Goal: Information Seeking & Learning: Learn about a topic

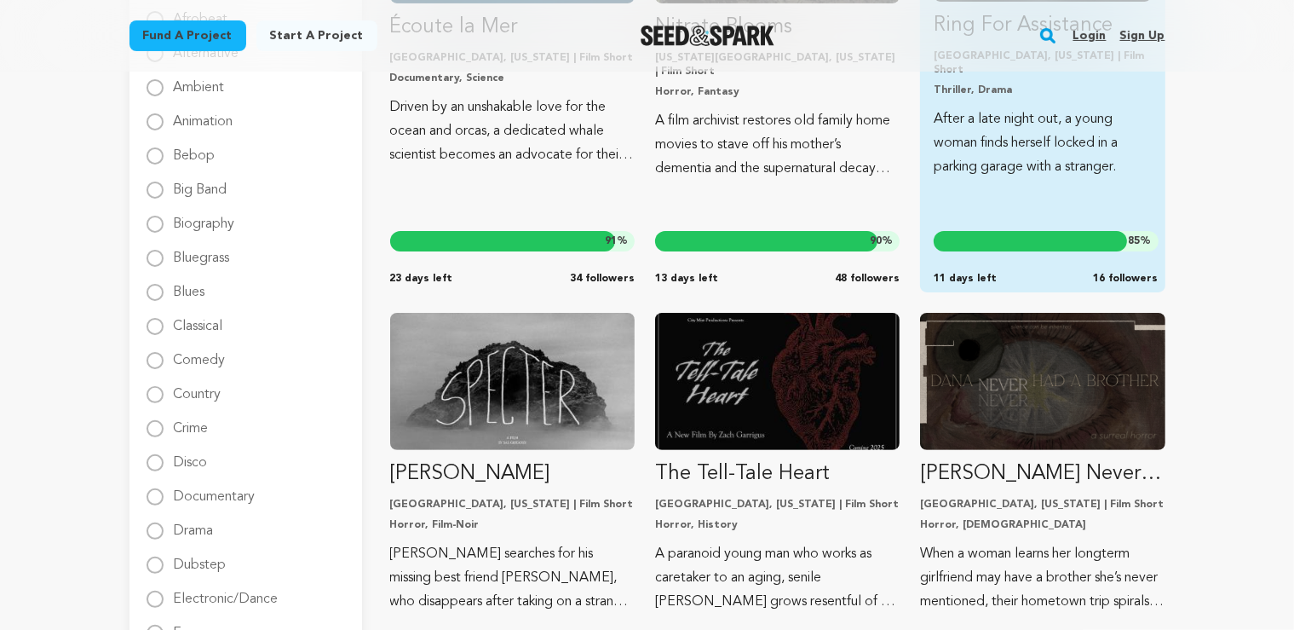
scroll to position [89, 0]
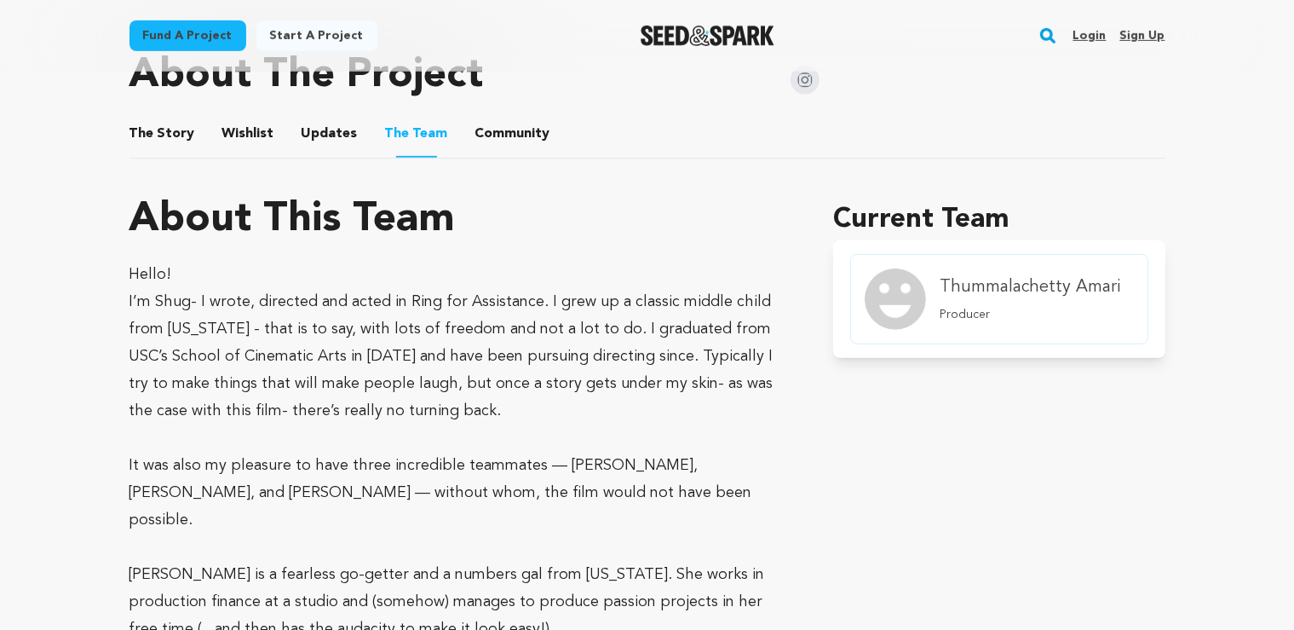
scroll to position [900, 0]
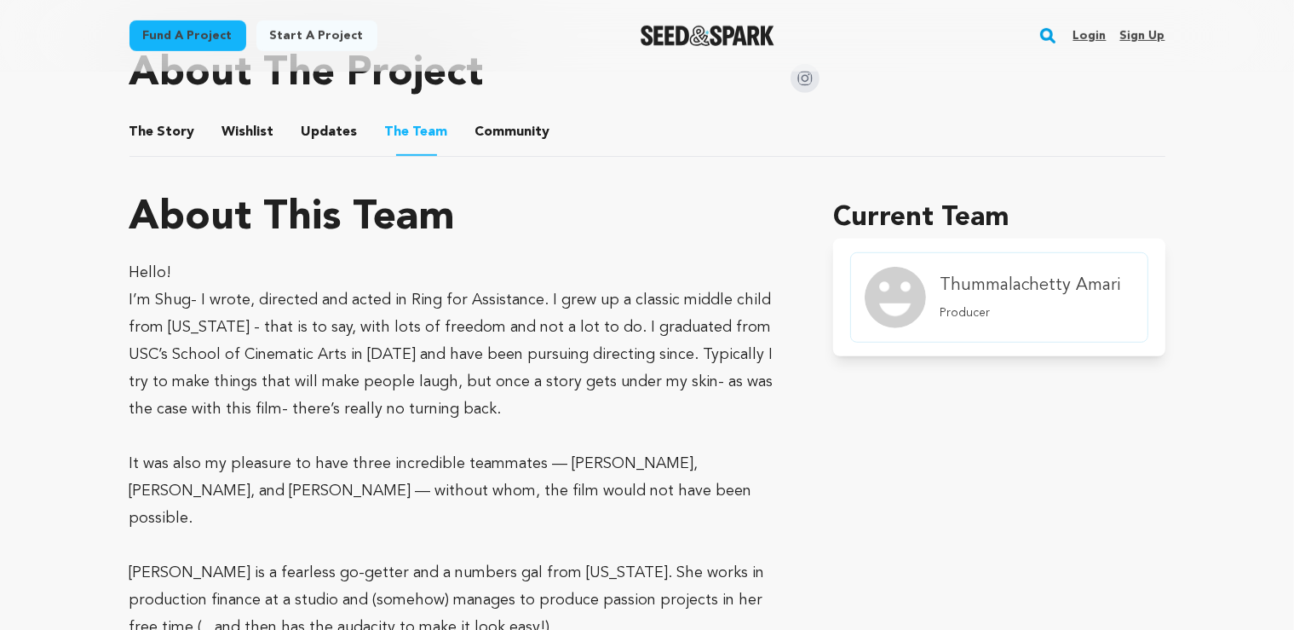
click at [361, 360] on p "I’m Shug- I wrote, directed and acted in Ring for Assistance. I grew up a class…" at bounding box center [462, 354] width 664 height 136
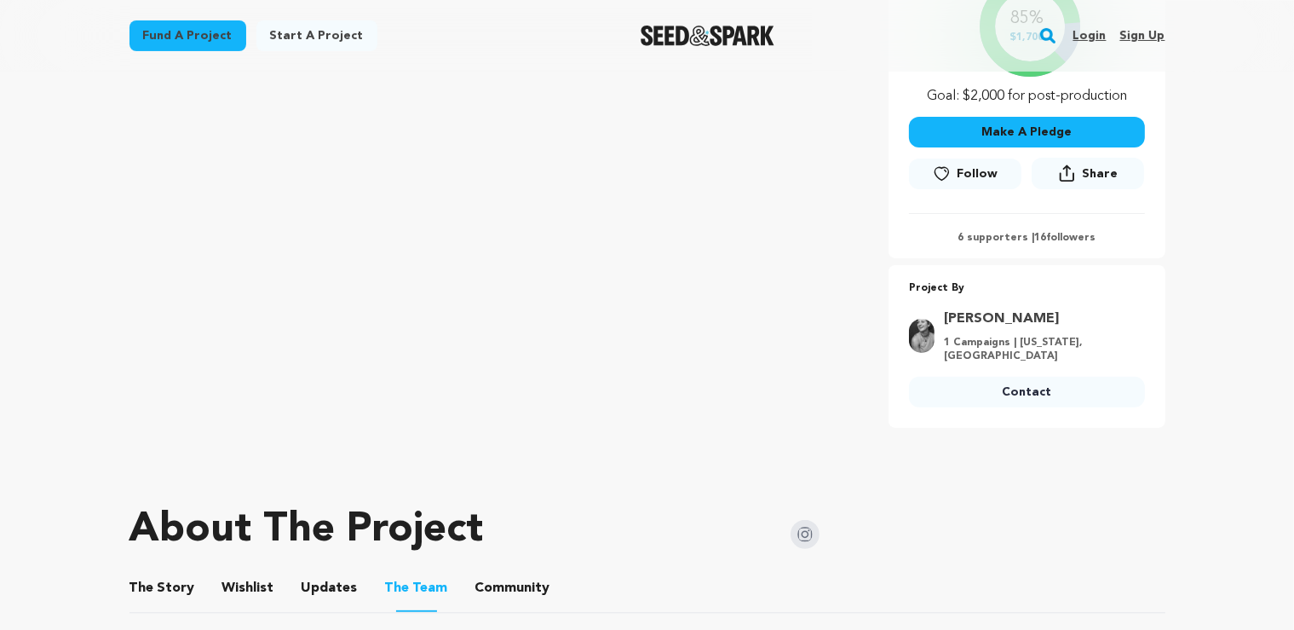
scroll to position [450, 0]
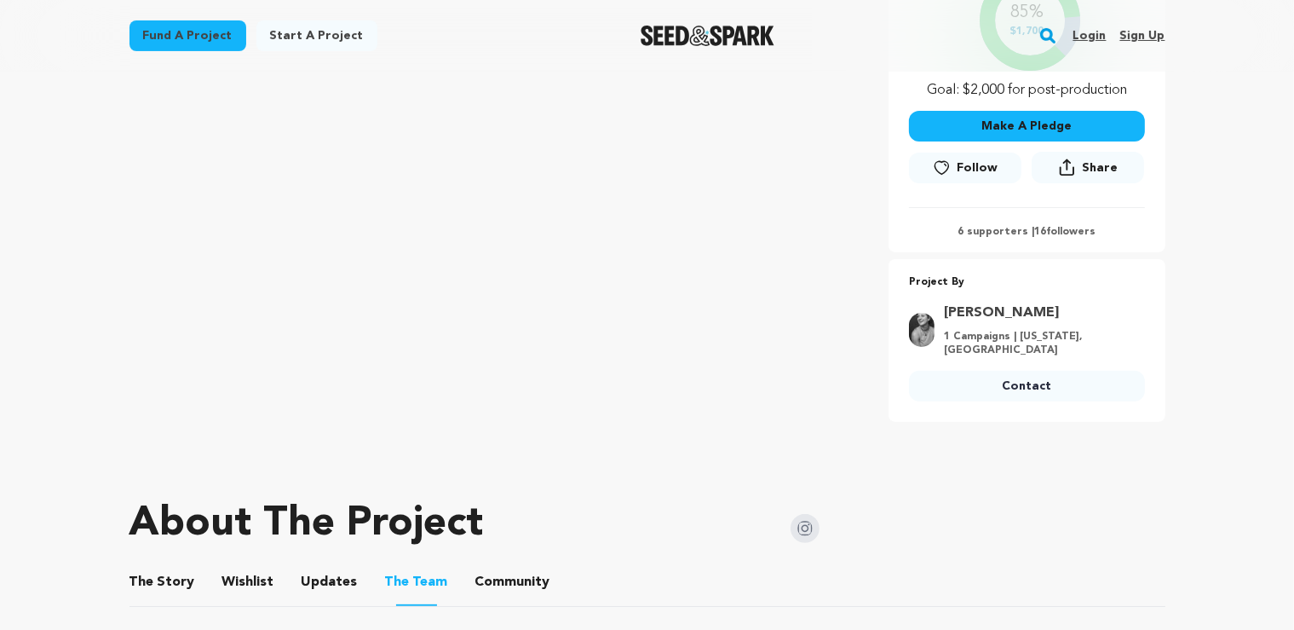
click at [796, 518] on img at bounding box center [805, 528] width 29 height 29
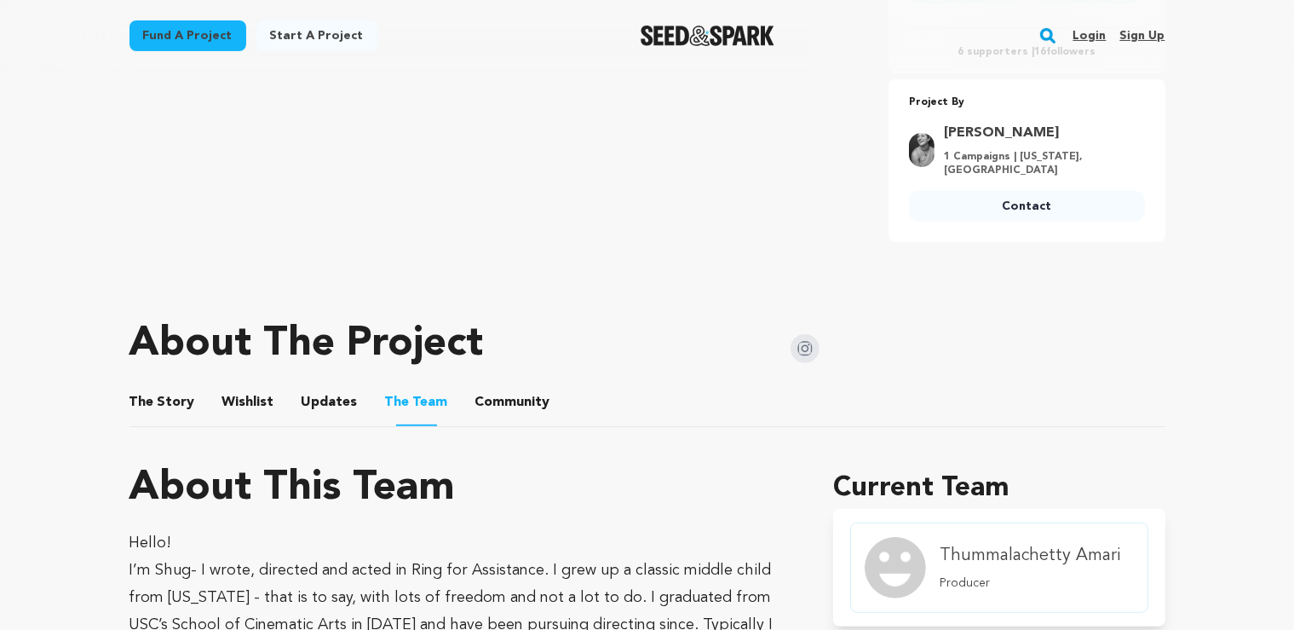
scroll to position [1080, 0]
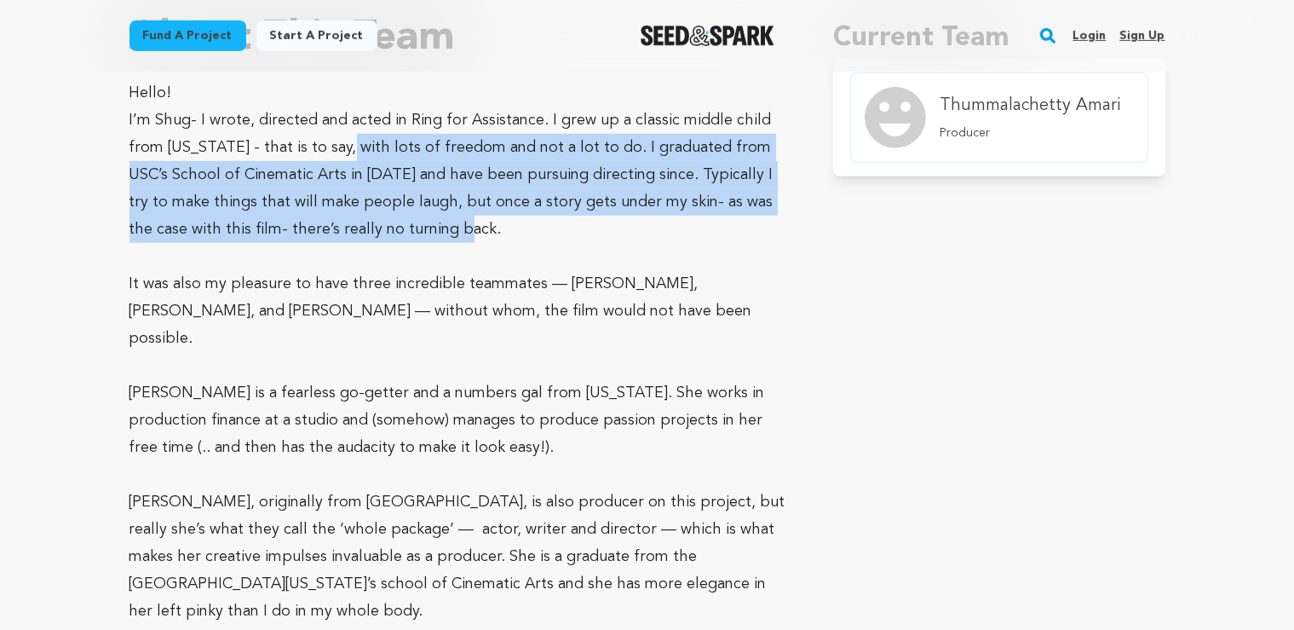
drag, startPoint x: 344, startPoint y: 137, endPoint x: 611, endPoint y: 226, distance: 281.1
click at [611, 226] on p "I’m Shug- I wrote, directed and acted in Ring for Assistance. I grew up a class…" at bounding box center [462, 175] width 664 height 136
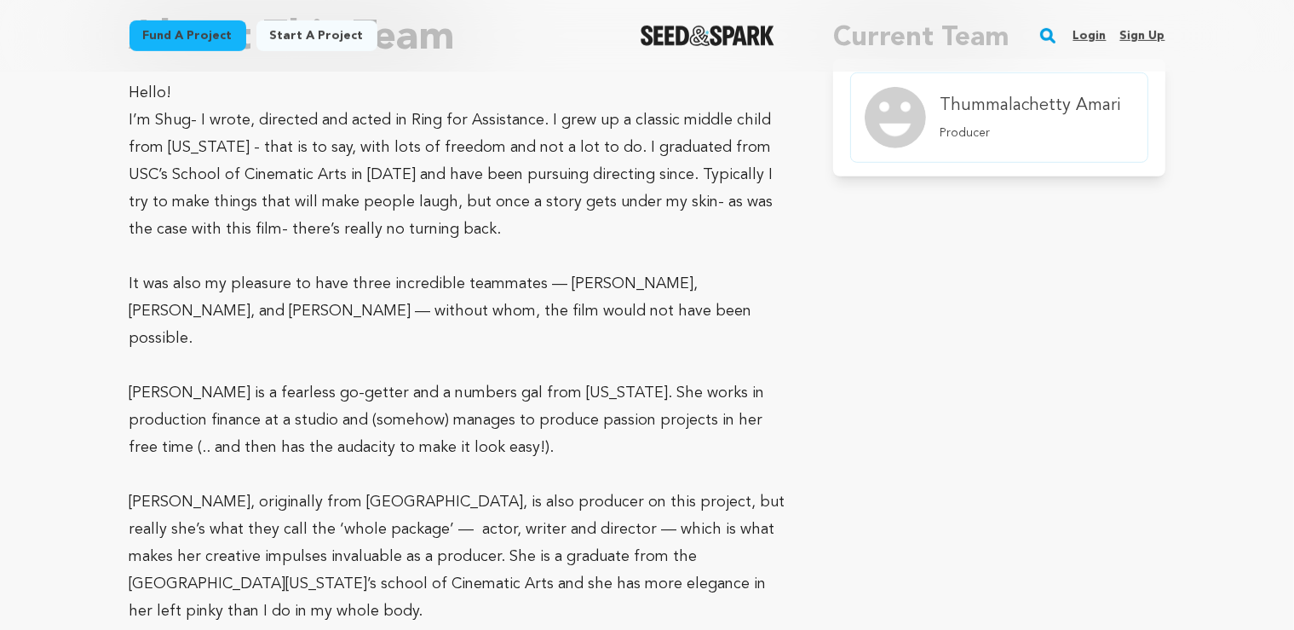
click at [611, 227] on p "I’m Shug- I wrote, directed and acted in Ring for Assistance. I grew up a class…" at bounding box center [462, 175] width 664 height 136
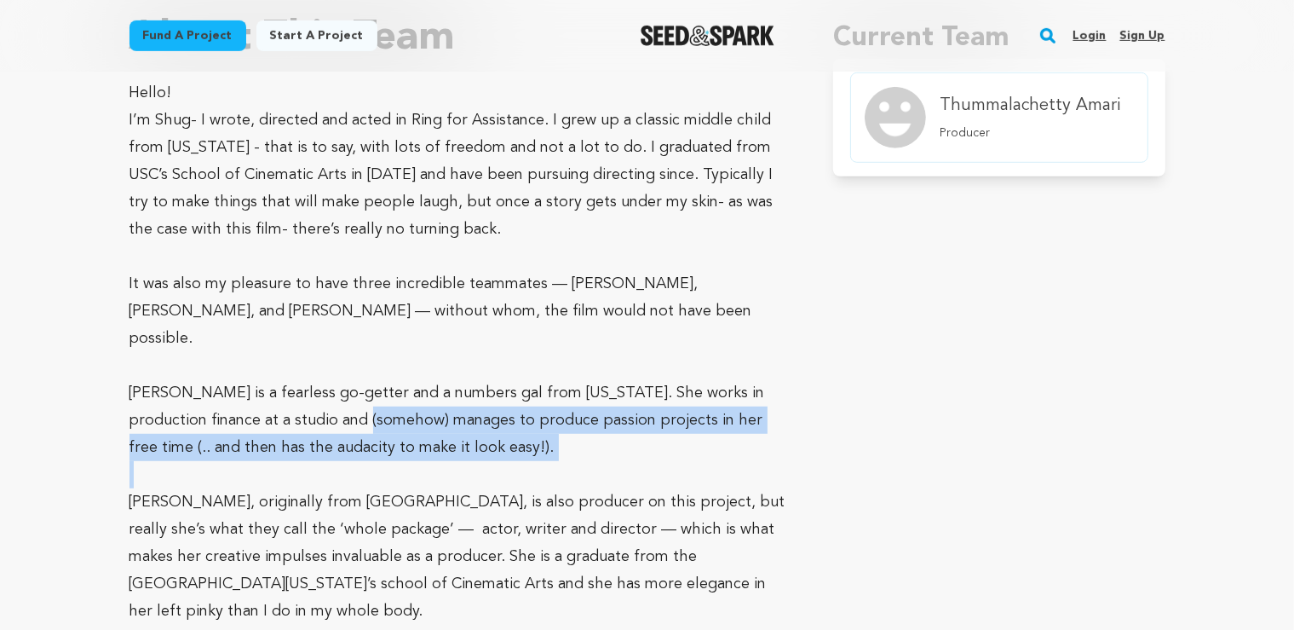
drag, startPoint x: 335, startPoint y: 405, endPoint x: 527, endPoint y: 458, distance: 198.9
click at [527, 458] on div "Hello! I’m Shug- I wrote, directed and acted in Ring for Assistance. I grew up …" at bounding box center [462, 406] width 664 height 654
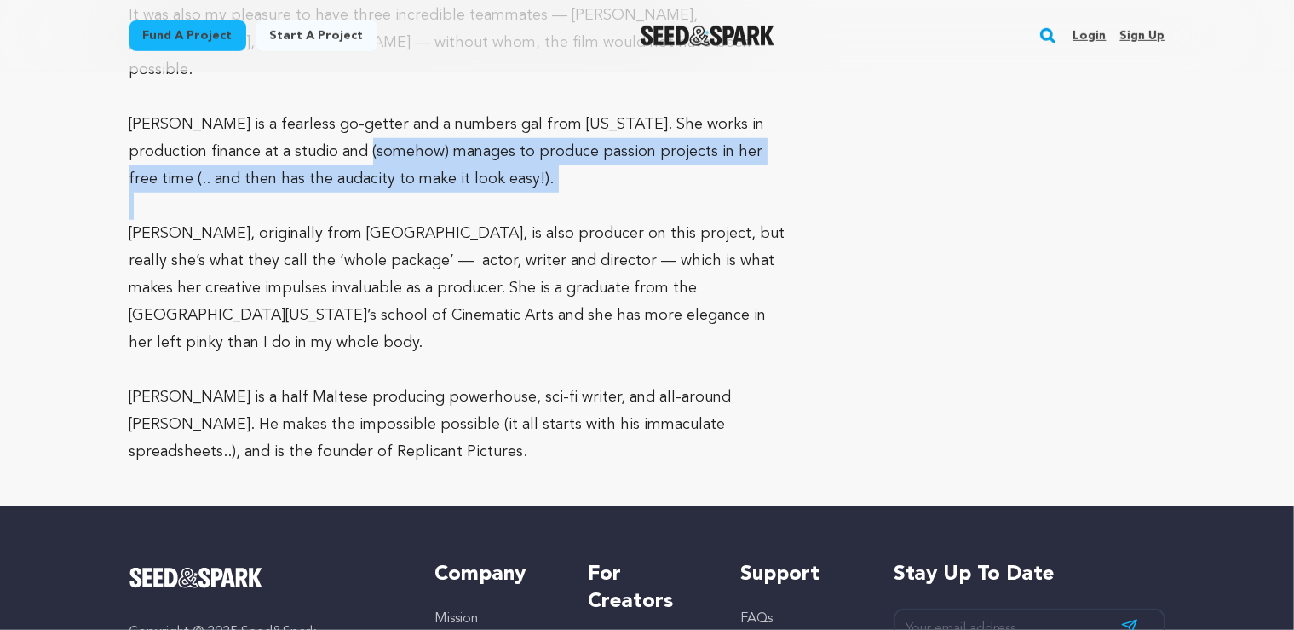
scroll to position [1350, 0]
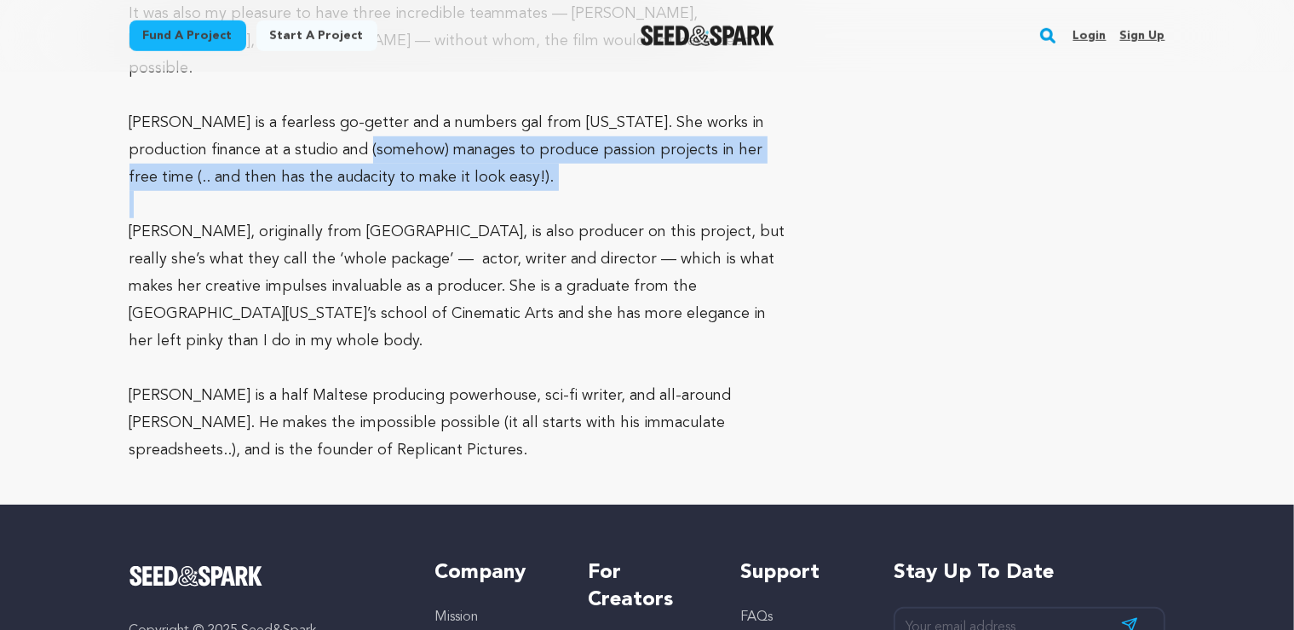
drag, startPoint x: 235, startPoint y: 209, endPoint x: 559, endPoint y: 310, distance: 339.3
click at [559, 310] on p "[PERSON_NAME], originally from [GEOGRAPHIC_DATA], is also producer on this proj…" at bounding box center [462, 286] width 664 height 136
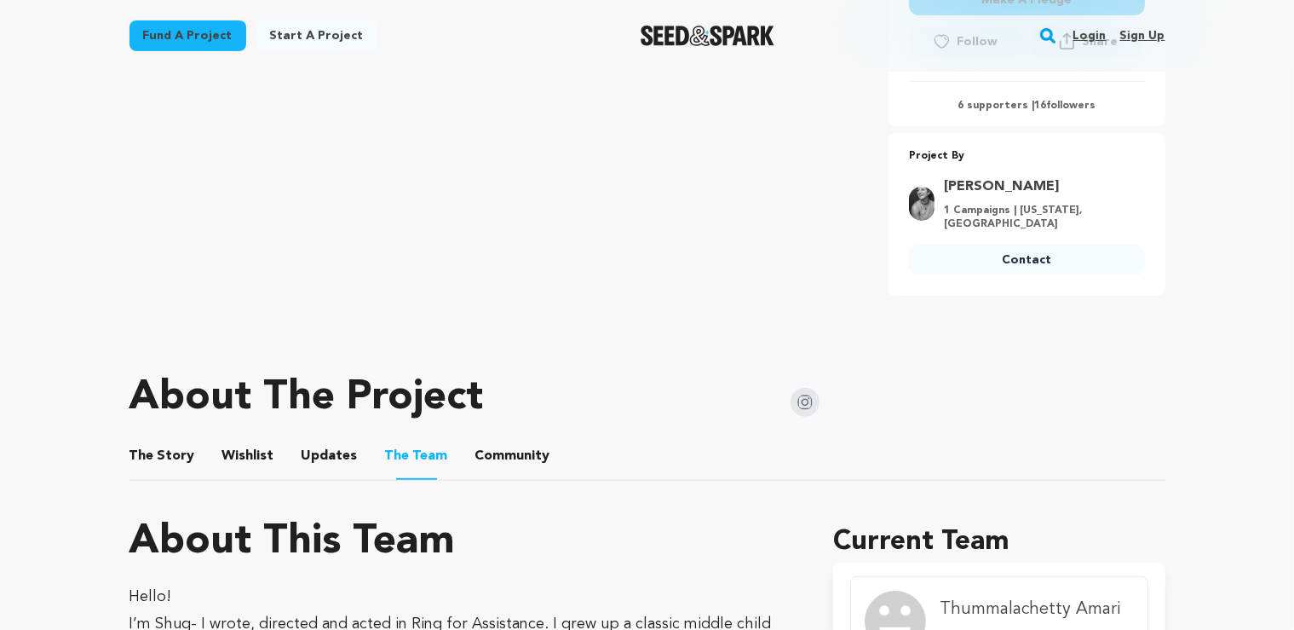
scroll to position [1259, 0]
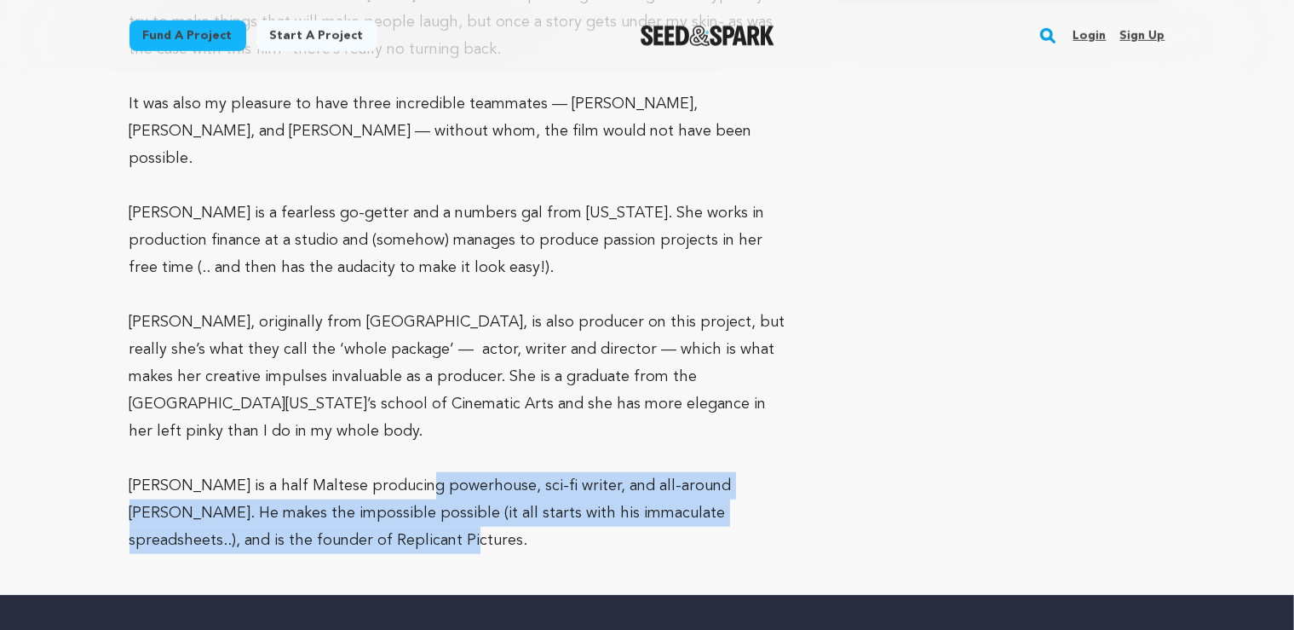
drag, startPoint x: 470, startPoint y: 499, endPoint x: 534, endPoint y: 523, distance: 69.3
click at [534, 523] on p "[PERSON_NAME] is a half Maltese producing powerhouse, sci-fi writer, and all-ar…" at bounding box center [462, 513] width 664 height 82
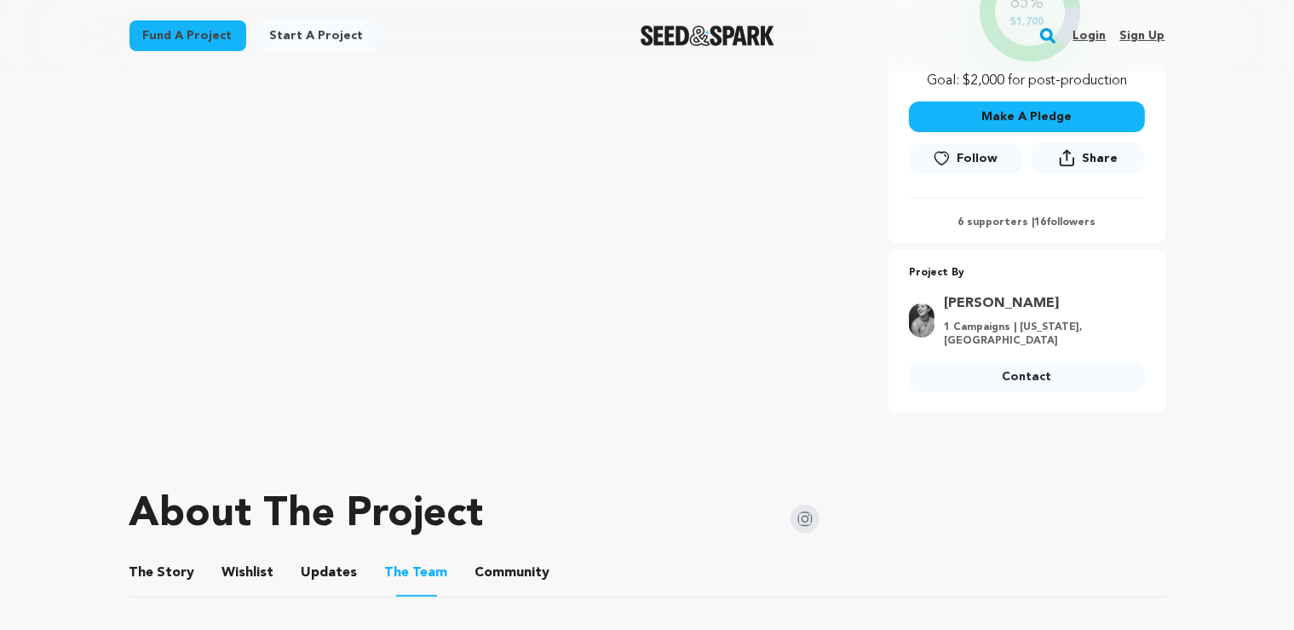
scroll to position [450, 0]
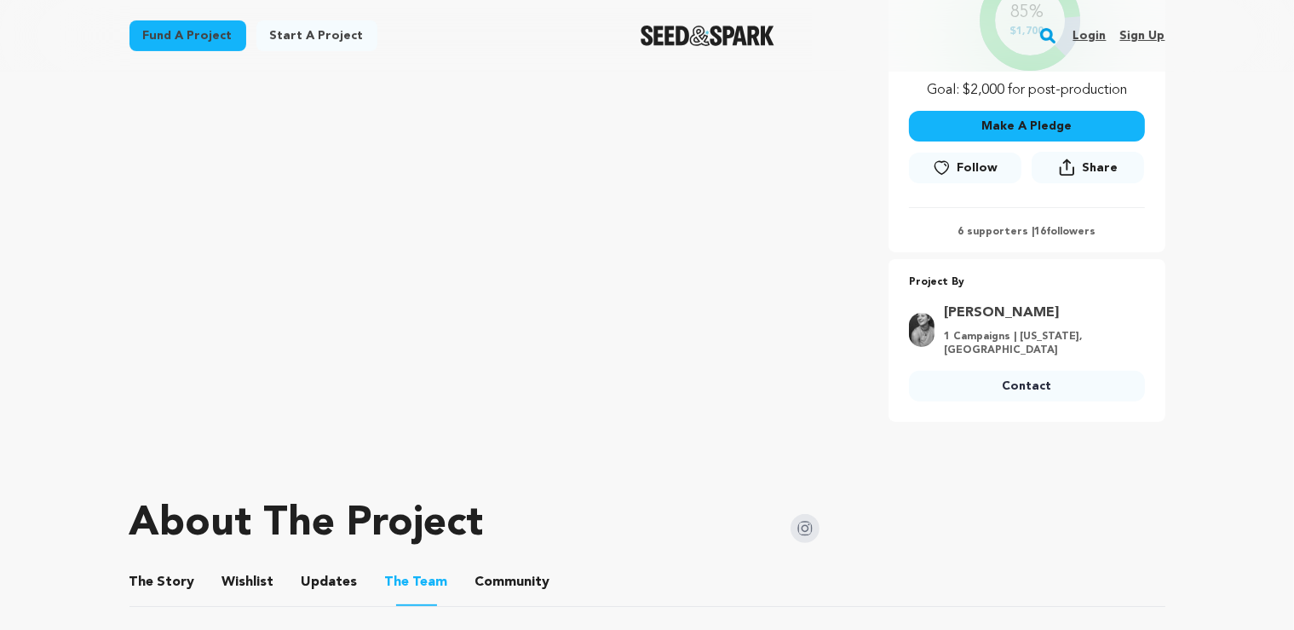
click at [179, 597] on button "The Story" at bounding box center [161, 585] width 41 height 41
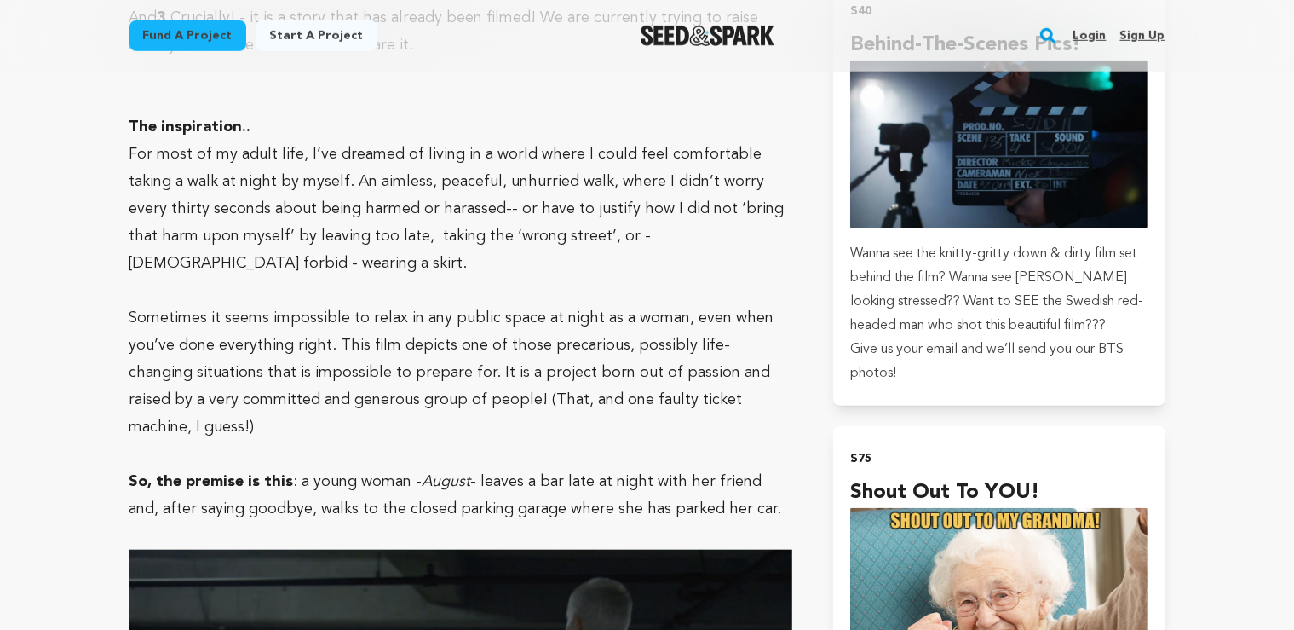
scroll to position [1080, 0]
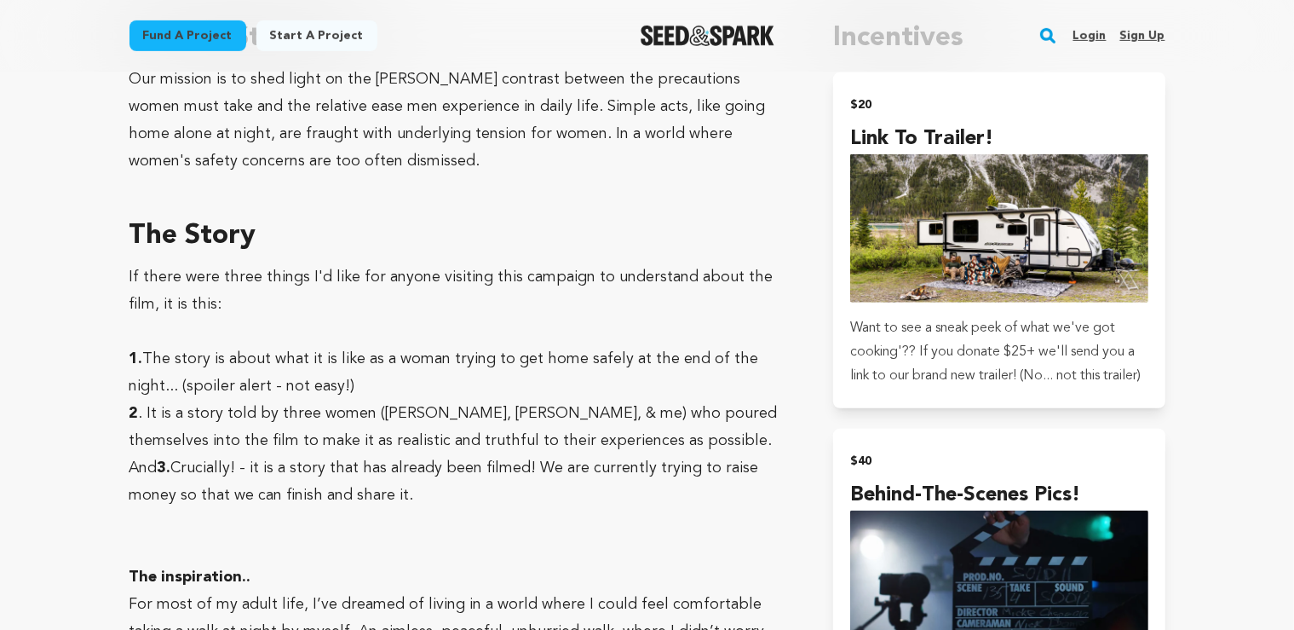
drag, startPoint x: 378, startPoint y: 382, endPoint x: 583, endPoint y: 499, distance: 235.5
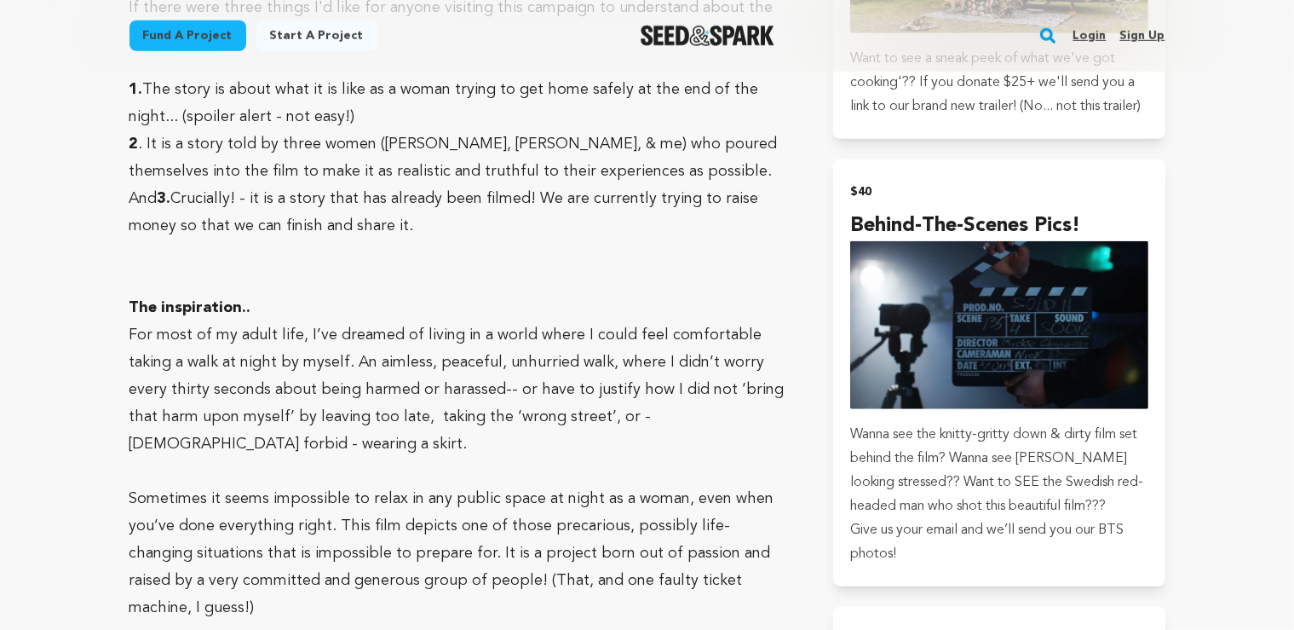
scroll to position [1350, 0]
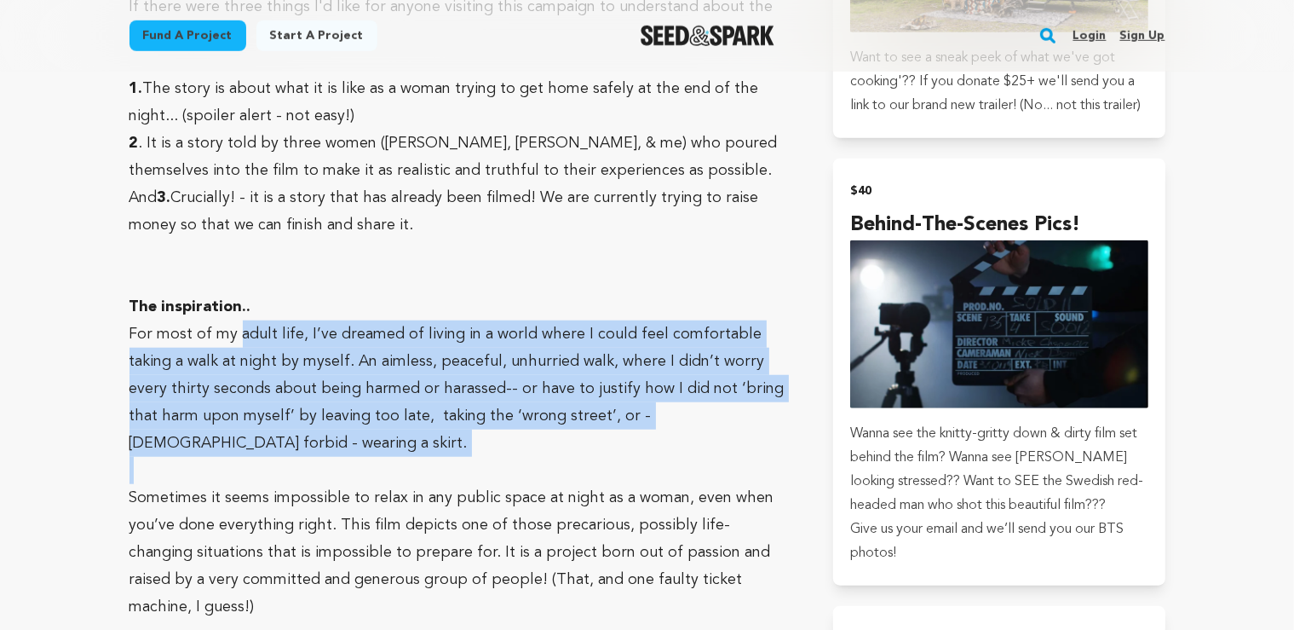
drag, startPoint x: 271, startPoint y: 349, endPoint x: 414, endPoint y: 429, distance: 164.0
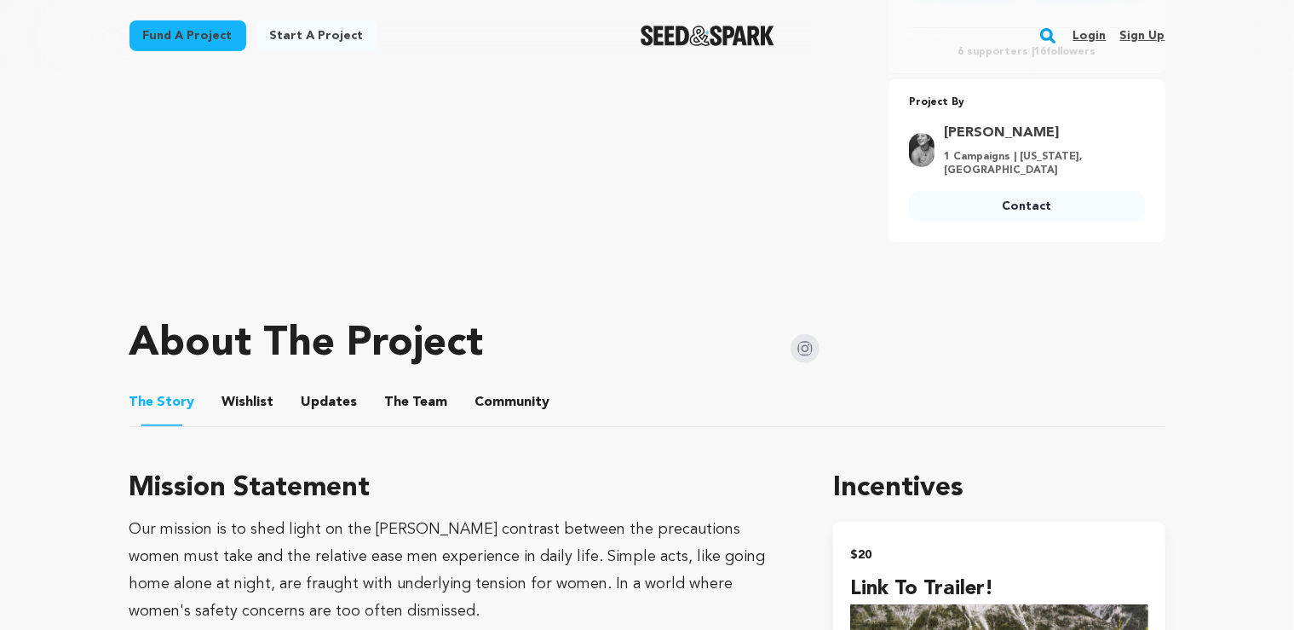
scroll to position [0, 0]
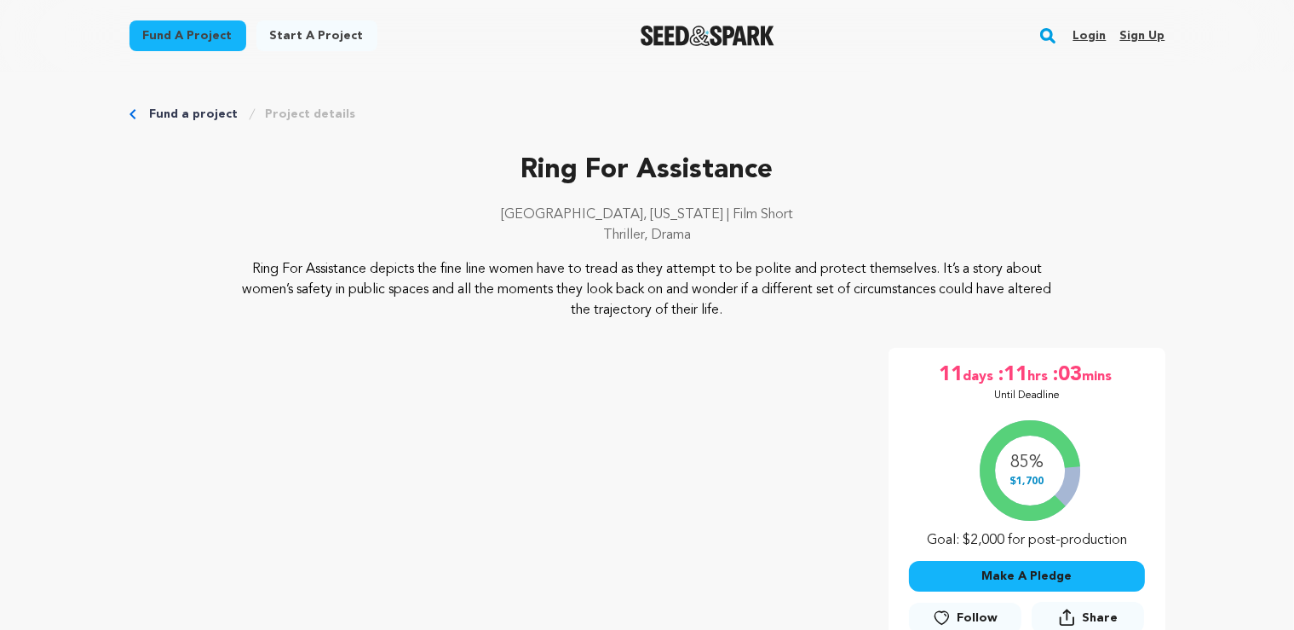
click at [620, 165] on p "Ring For Assistance" at bounding box center [648, 170] width 1036 height 41
drag, startPoint x: 506, startPoint y: 265, endPoint x: 763, endPoint y: 317, distance: 261.7
click at [763, 317] on p "Ring For Assistance depicts the fine line women have to tread as they attempt t…" at bounding box center [647, 289] width 829 height 61
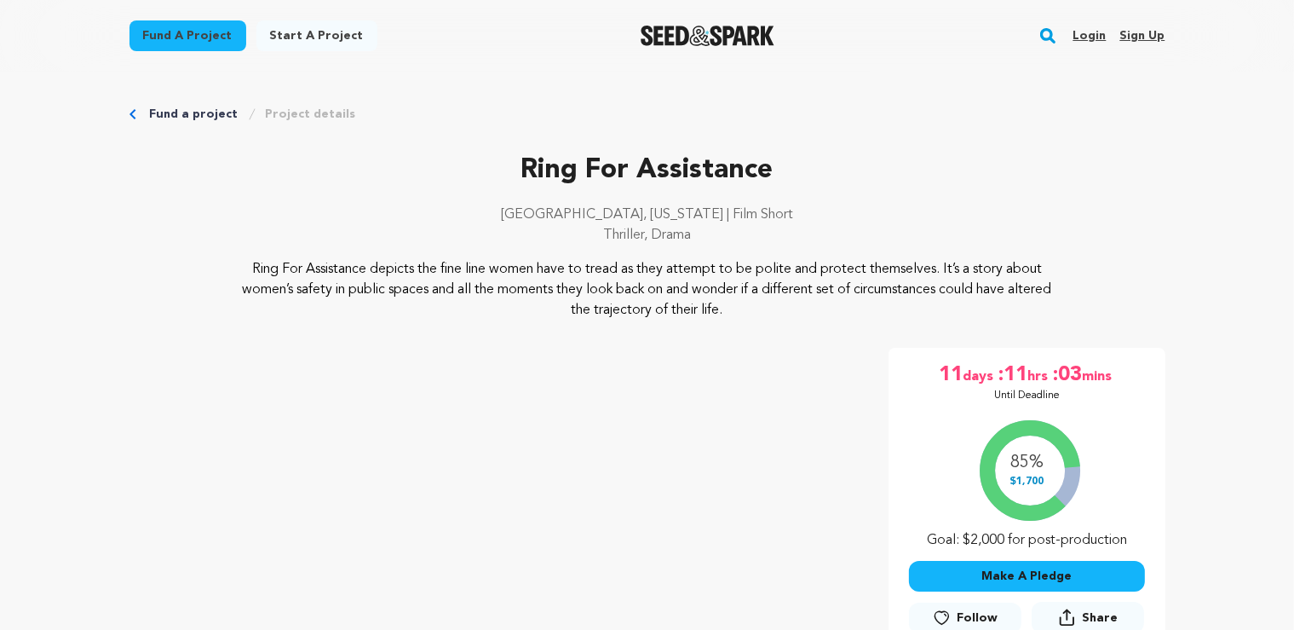
click at [763, 317] on p "Ring For Assistance depicts the fine line women have to tread as they attempt t…" at bounding box center [647, 289] width 829 height 61
drag, startPoint x: 758, startPoint y: 314, endPoint x: 366, endPoint y: 176, distance: 415.3
click at [329, 204] on div "Ring For Assistance [GEOGRAPHIC_DATA], [US_STATE] | Film Short Thriller, Drama" at bounding box center [648, 235] width 1036 height 170
click at [735, 280] on p "Ring For Assistance depicts the fine line women have to tread as they attempt t…" at bounding box center [647, 289] width 829 height 61
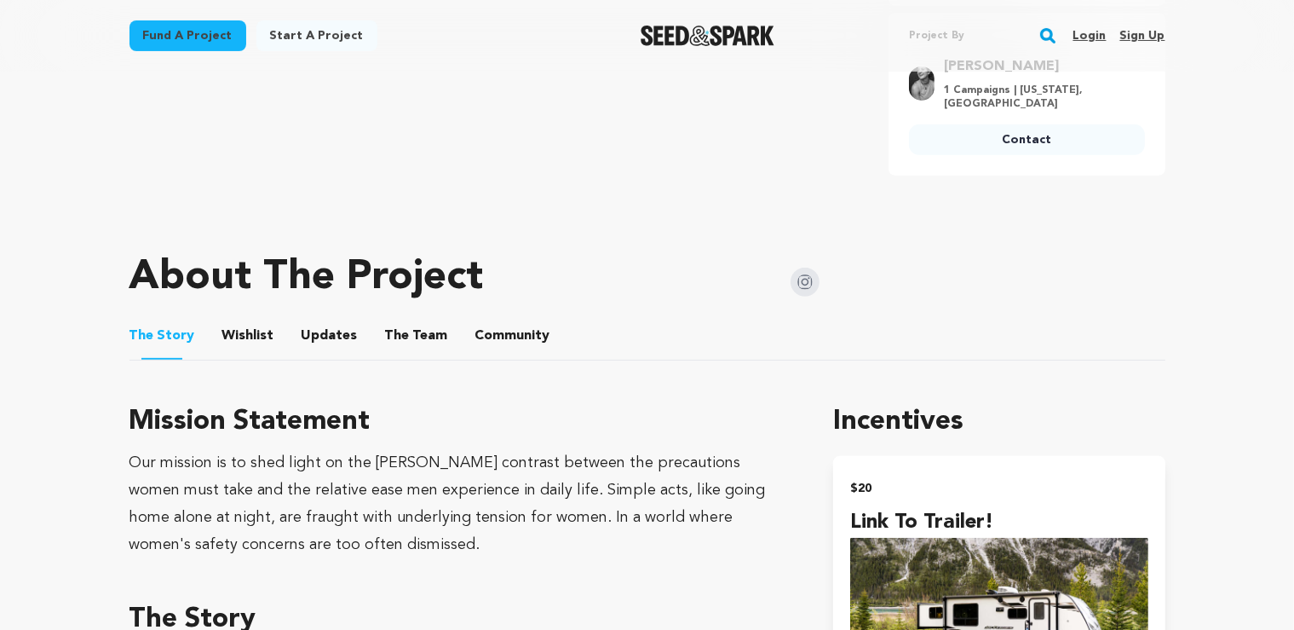
scroll to position [989, 0]
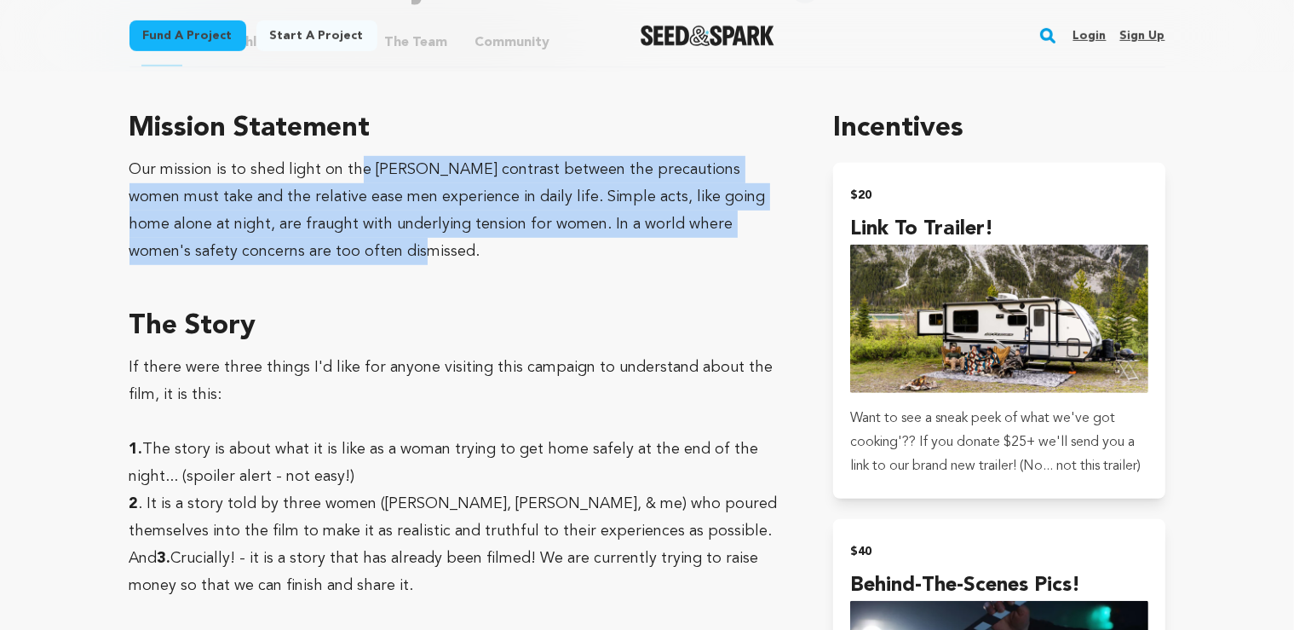
drag, startPoint x: 358, startPoint y: 172, endPoint x: 454, endPoint y: 272, distance: 138.6
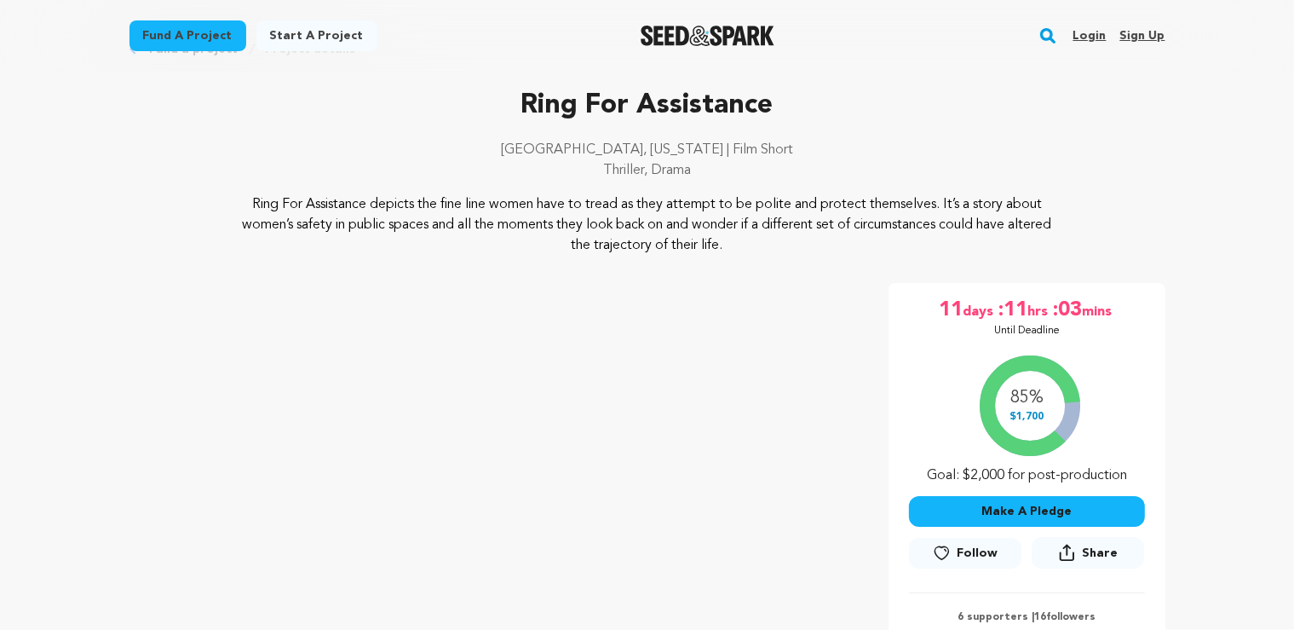
scroll to position [0, 0]
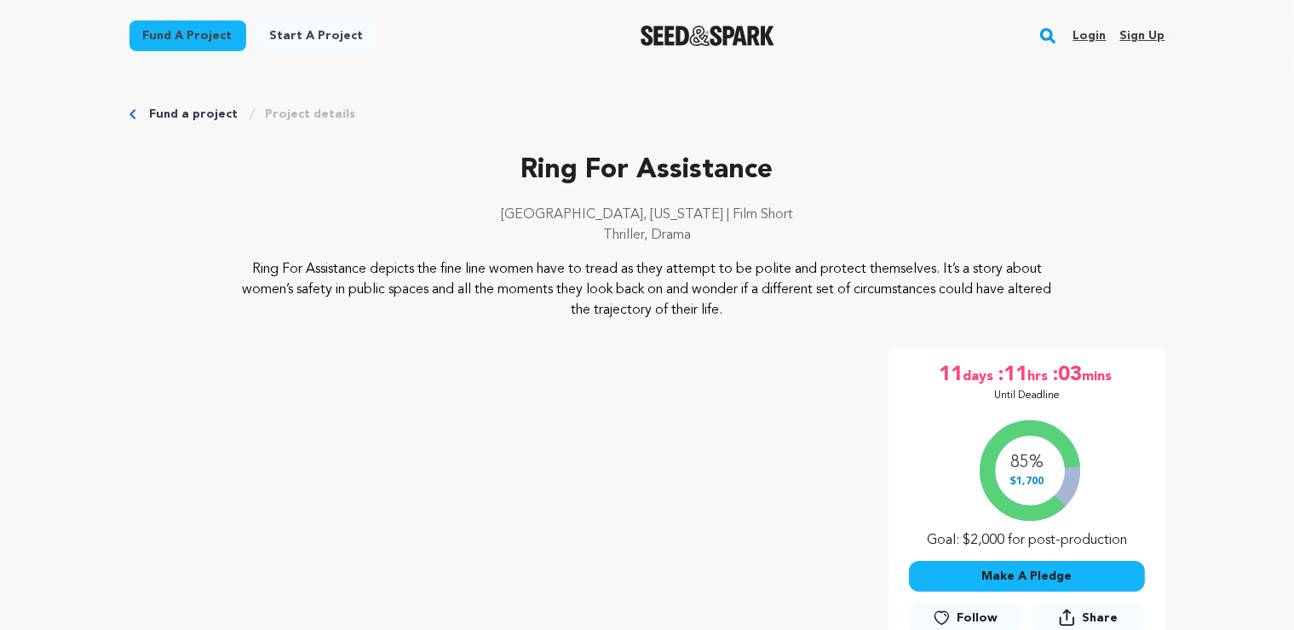
click at [648, 164] on p "Ring For Assistance" at bounding box center [648, 170] width 1036 height 41
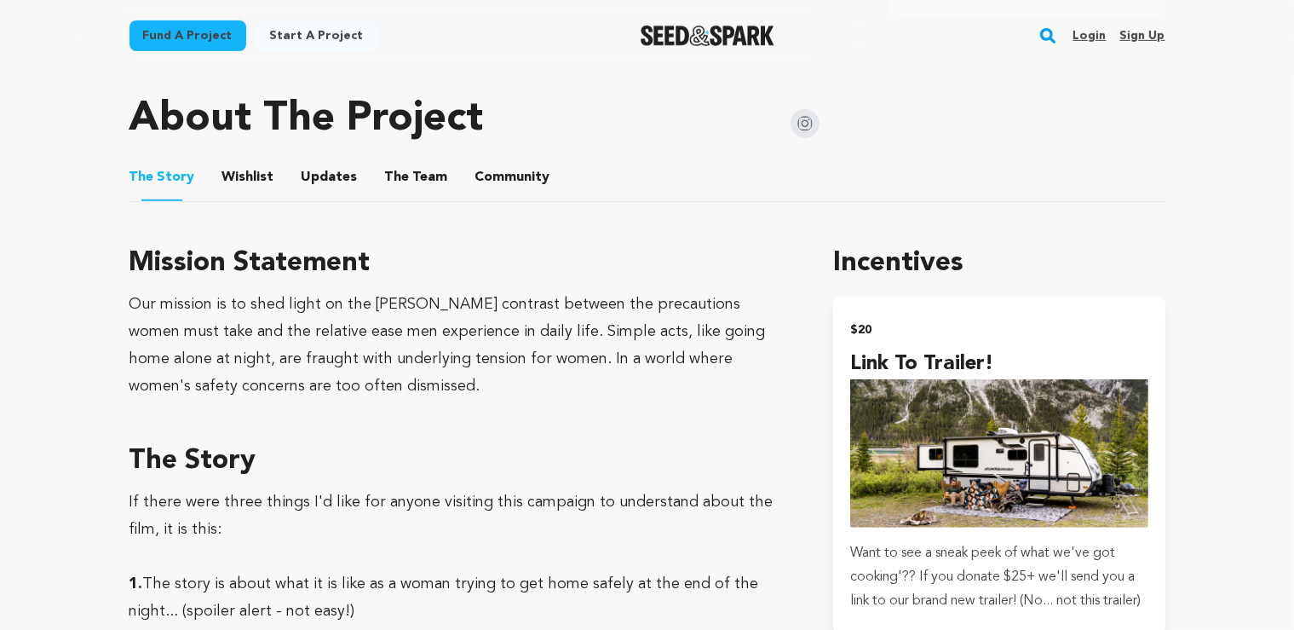
scroll to position [900, 0]
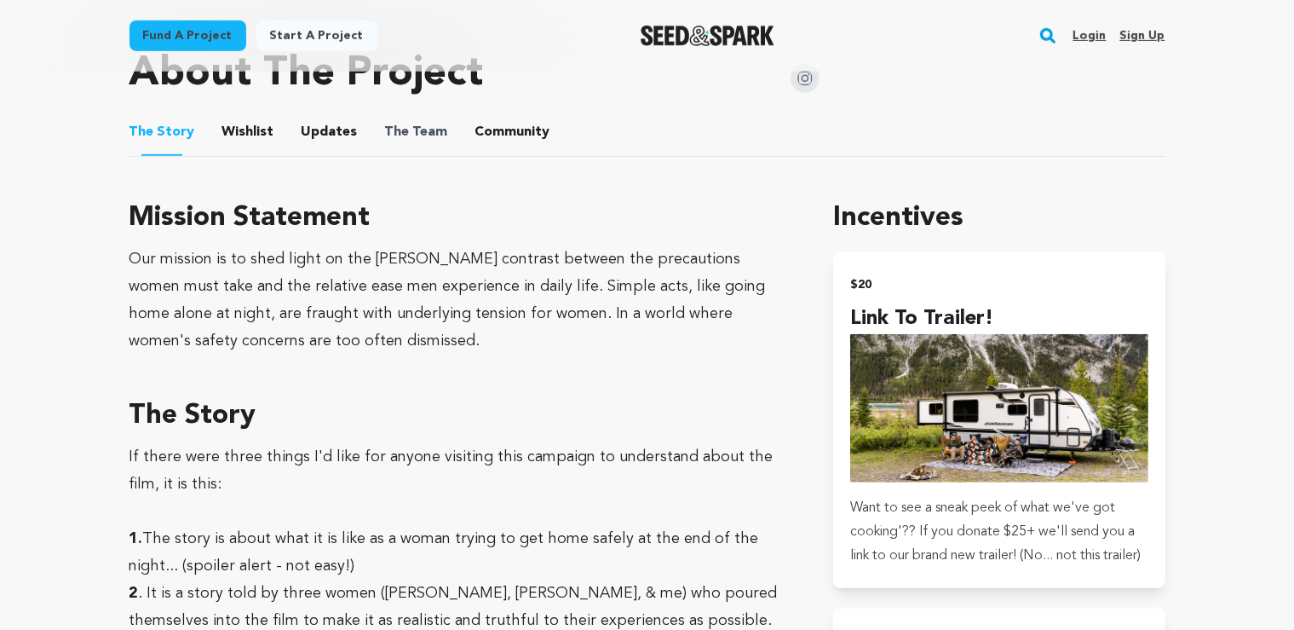
click at [430, 135] on span "The Team" at bounding box center [416, 132] width 63 height 20
click at [406, 122] on button "The Team" at bounding box center [416, 135] width 41 height 41
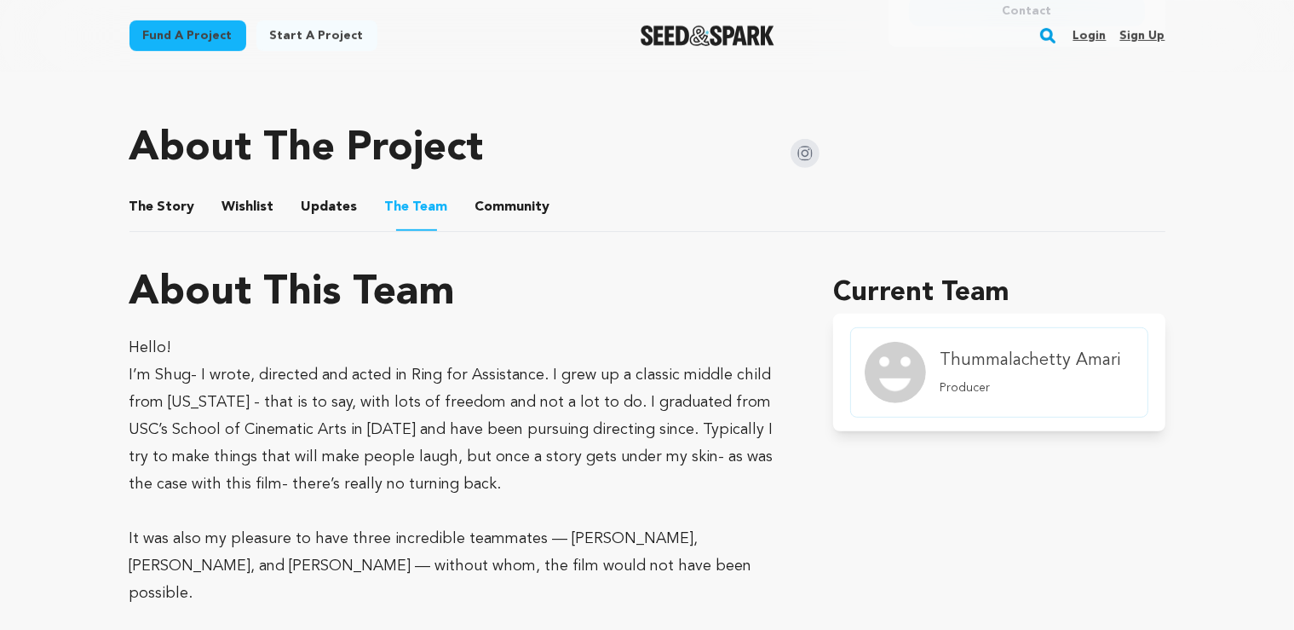
scroll to position [810, 0]
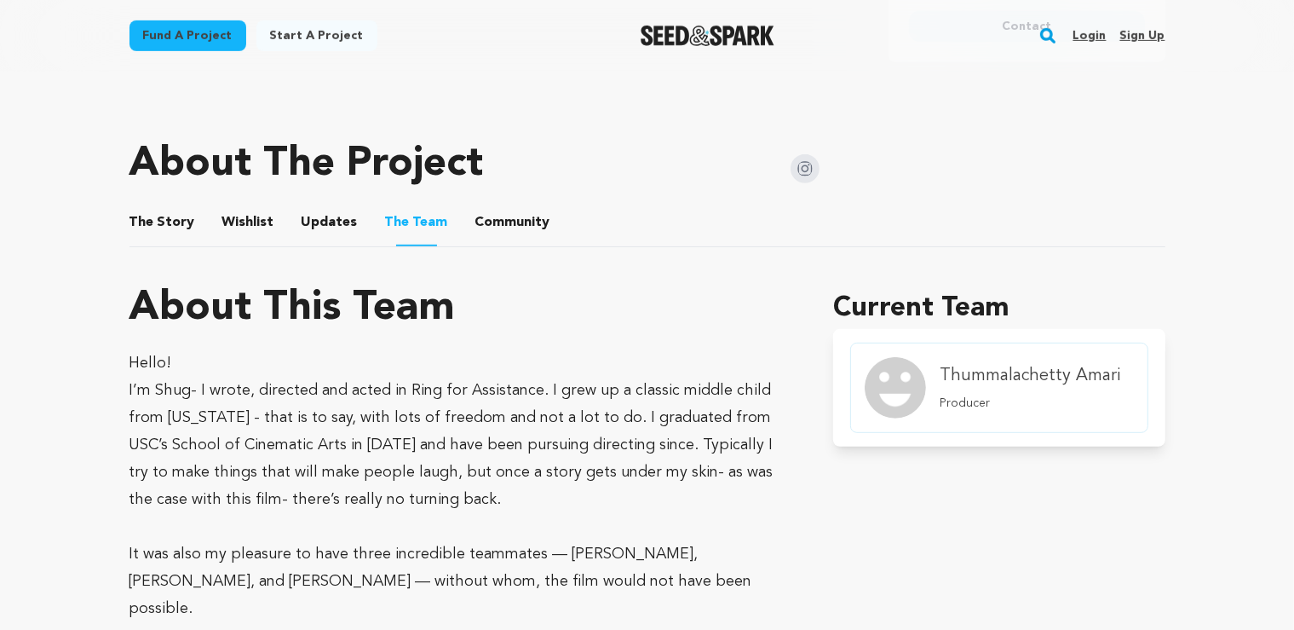
click at [169, 233] on button "The Story" at bounding box center [161, 225] width 41 height 41
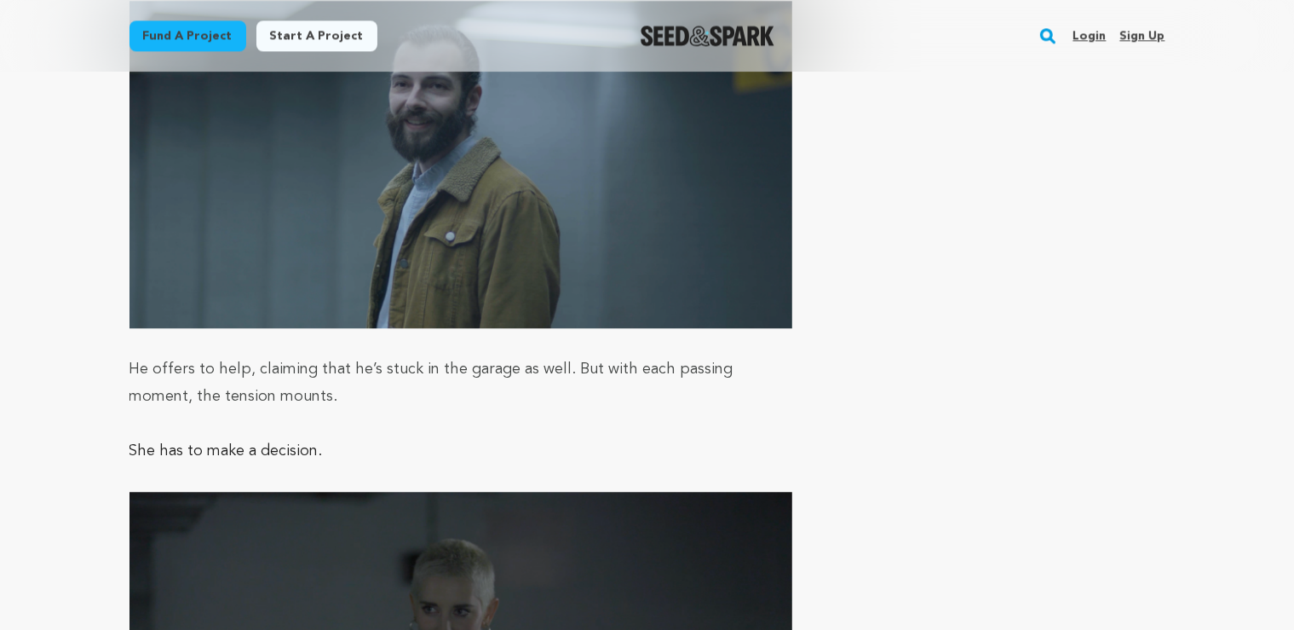
scroll to position [5219, 0]
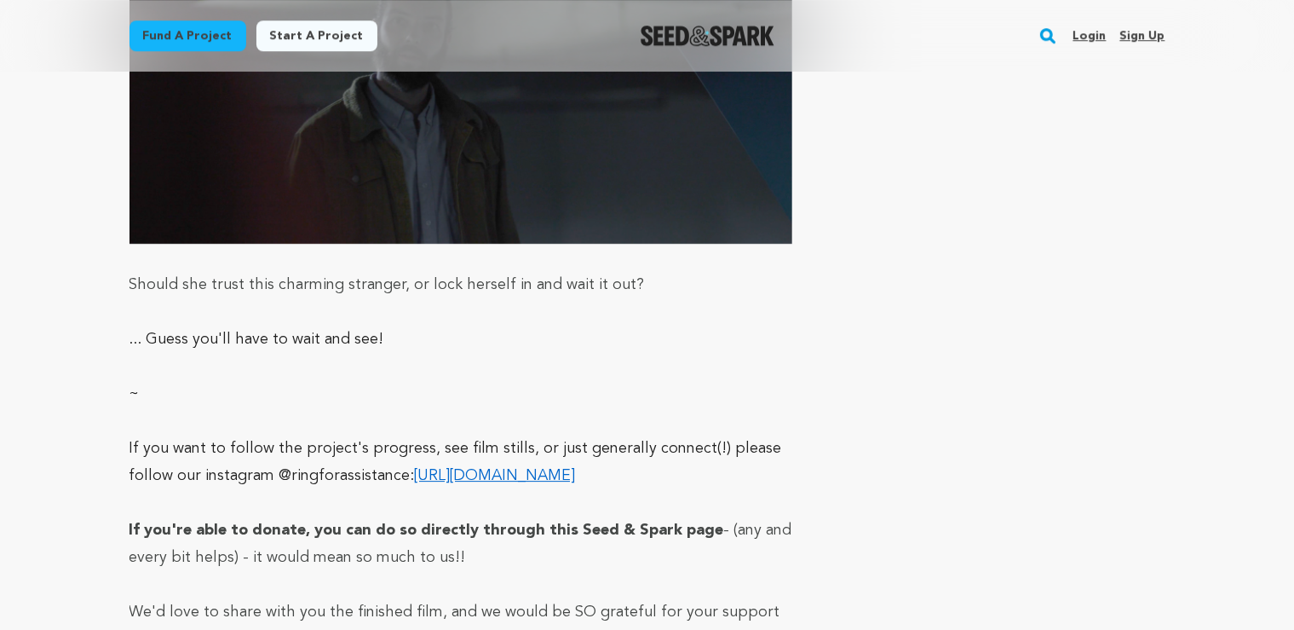
click at [520, 435] on p "If you want to follow the project's progress, see film stills, or just generall…" at bounding box center [462, 462] width 664 height 55
click at [523, 468] on link "[URL][DOMAIN_NAME]" at bounding box center [495, 475] width 161 height 15
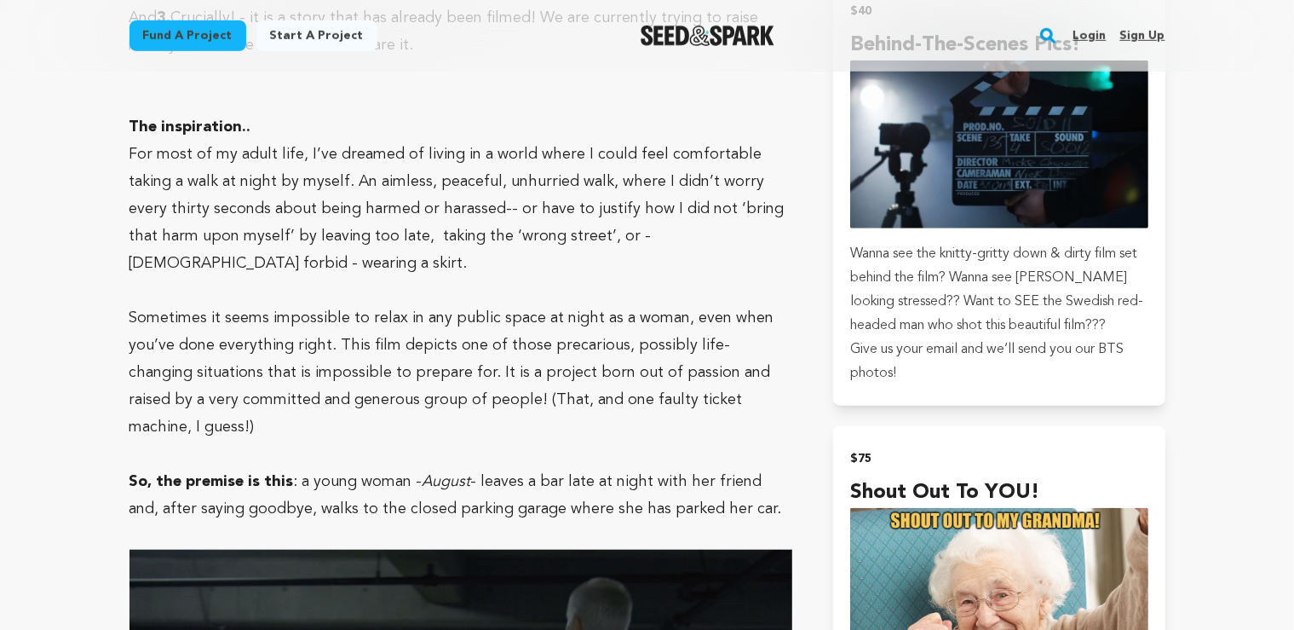
scroll to position [810, 0]
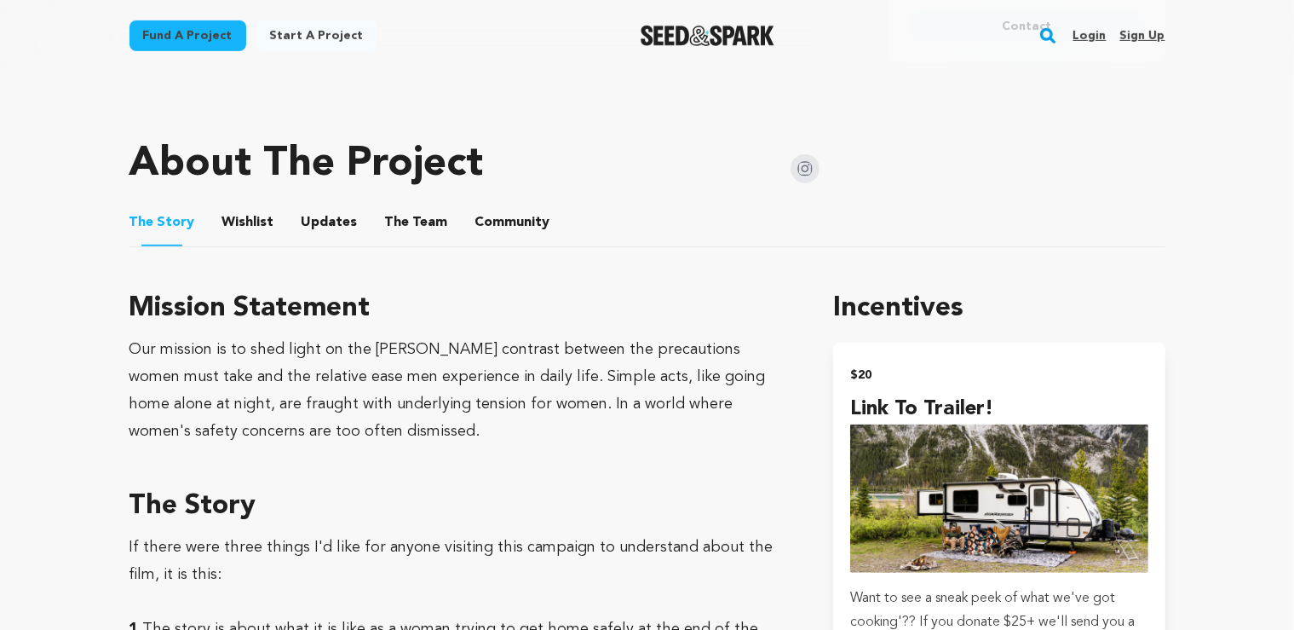
click at [406, 230] on button "The Team" at bounding box center [416, 225] width 41 height 41
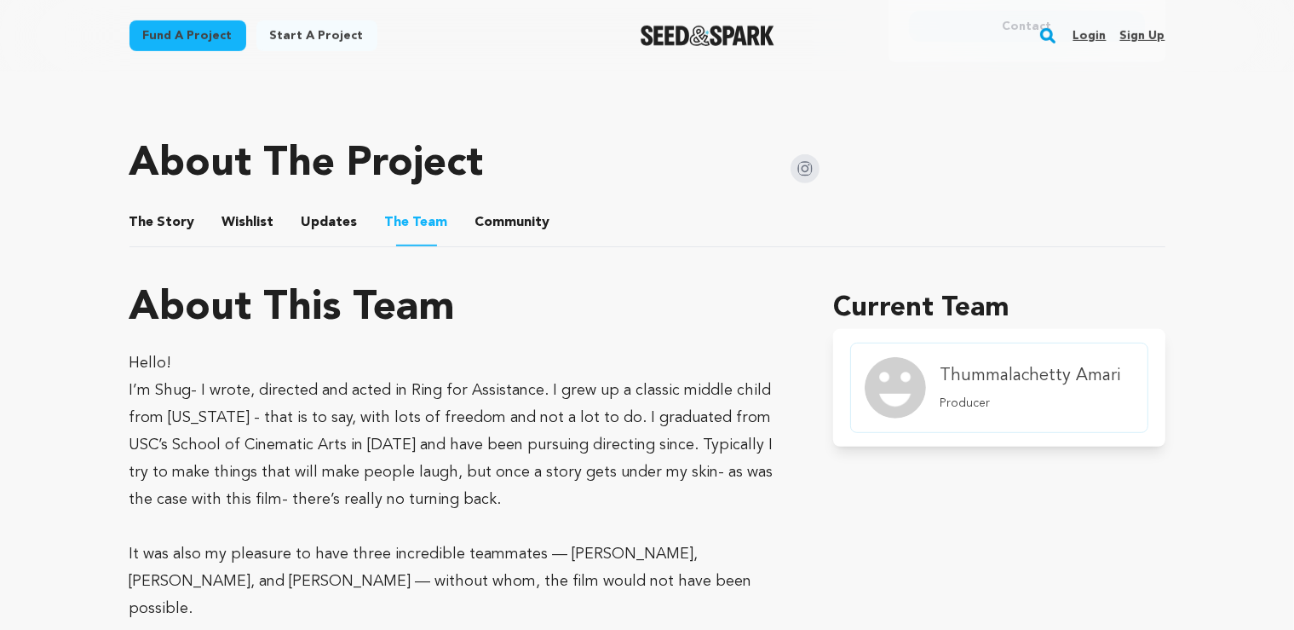
scroll to position [1259, 0]
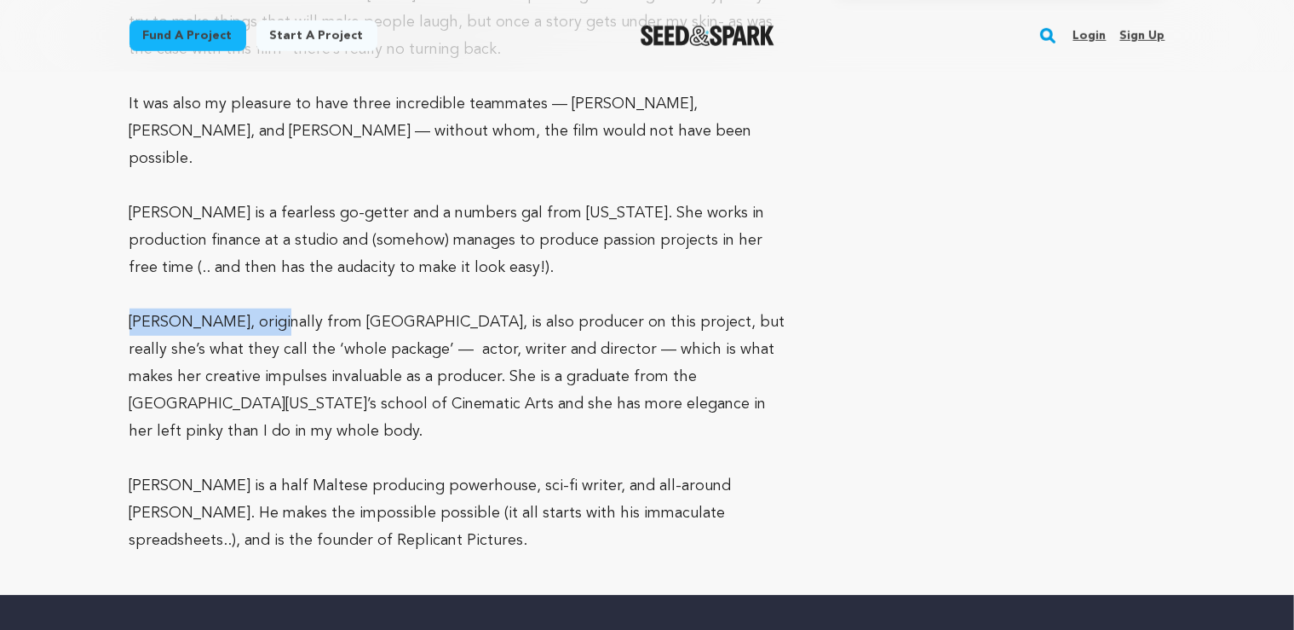
drag, startPoint x: 128, startPoint y: 288, endPoint x: 285, endPoint y: 288, distance: 156.8
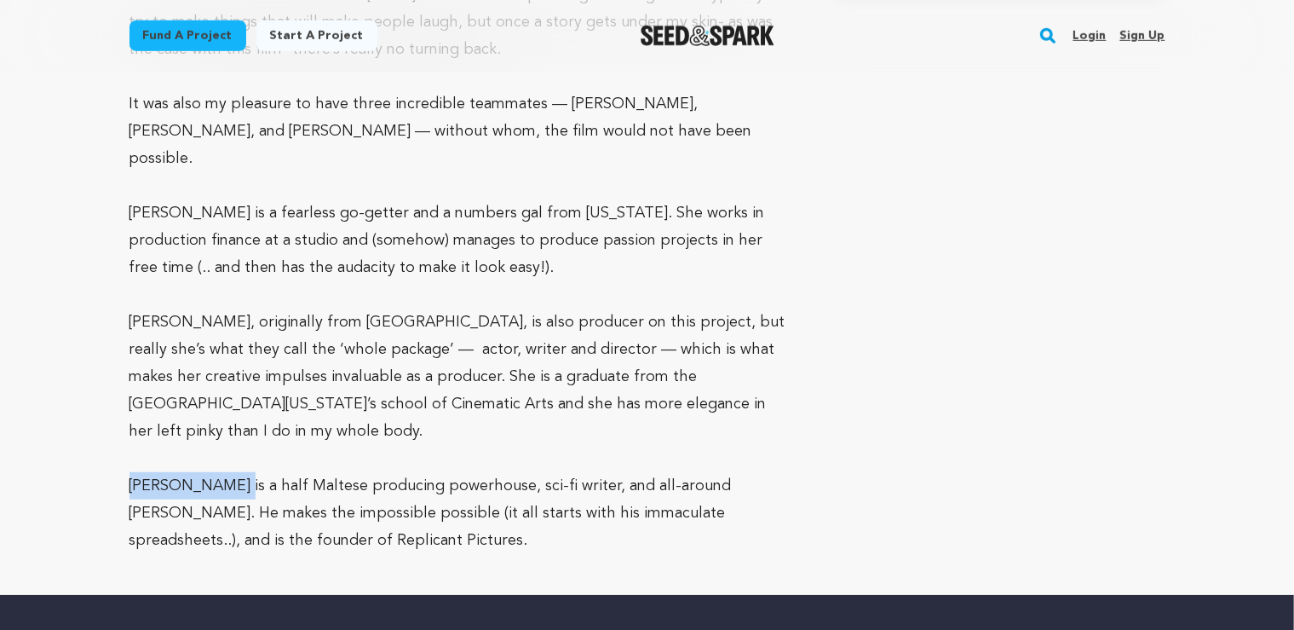
drag, startPoint x: 220, startPoint y: 458, endPoint x: 122, endPoint y: 467, distance: 98.4
click at [131, 472] on p "[PERSON_NAME] is a half Maltese producing powerhouse, sci-fi writer, and all-ar…" at bounding box center [462, 513] width 664 height 82
drag, startPoint x: 129, startPoint y: 179, endPoint x: 199, endPoint y: 186, distance: 71.1
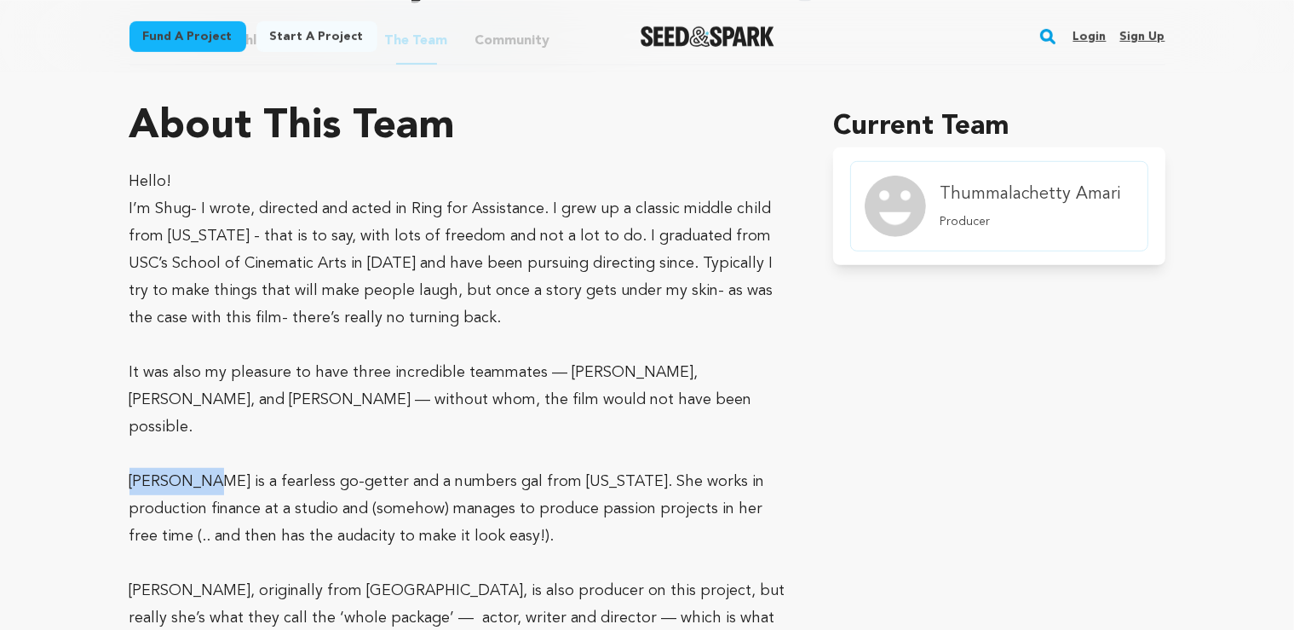
scroll to position [989, 0]
